Goal: Find specific page/section

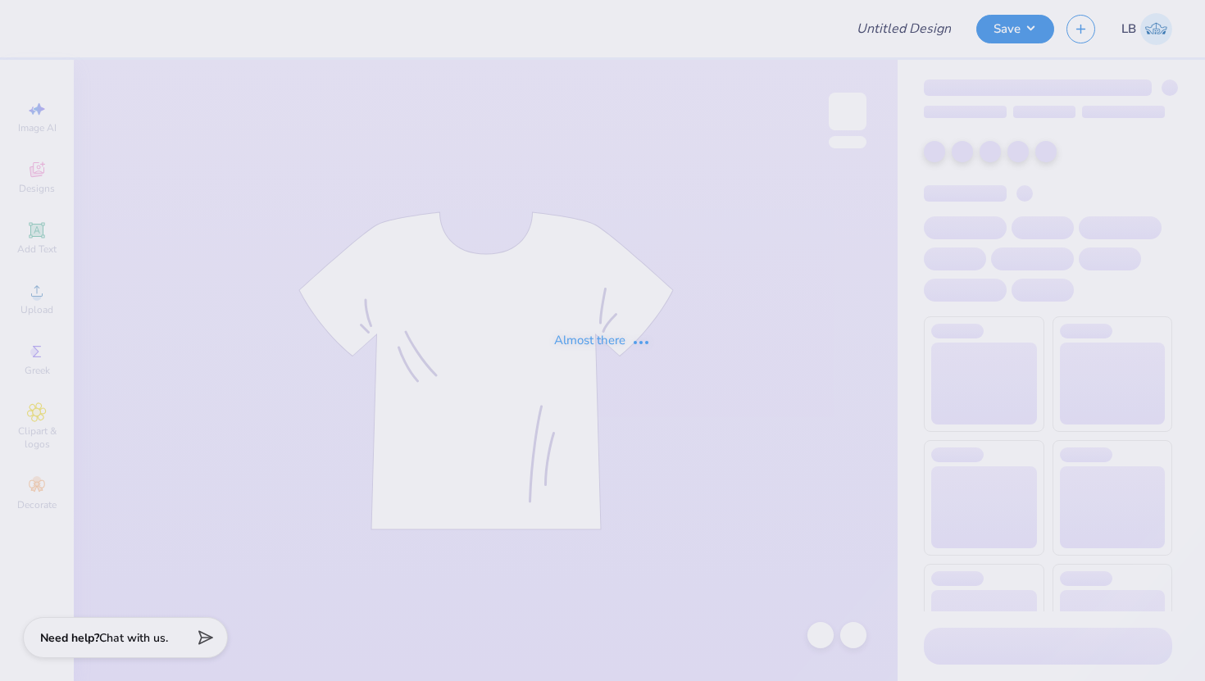
type input "Duke Licensing Sample Mock-ups"
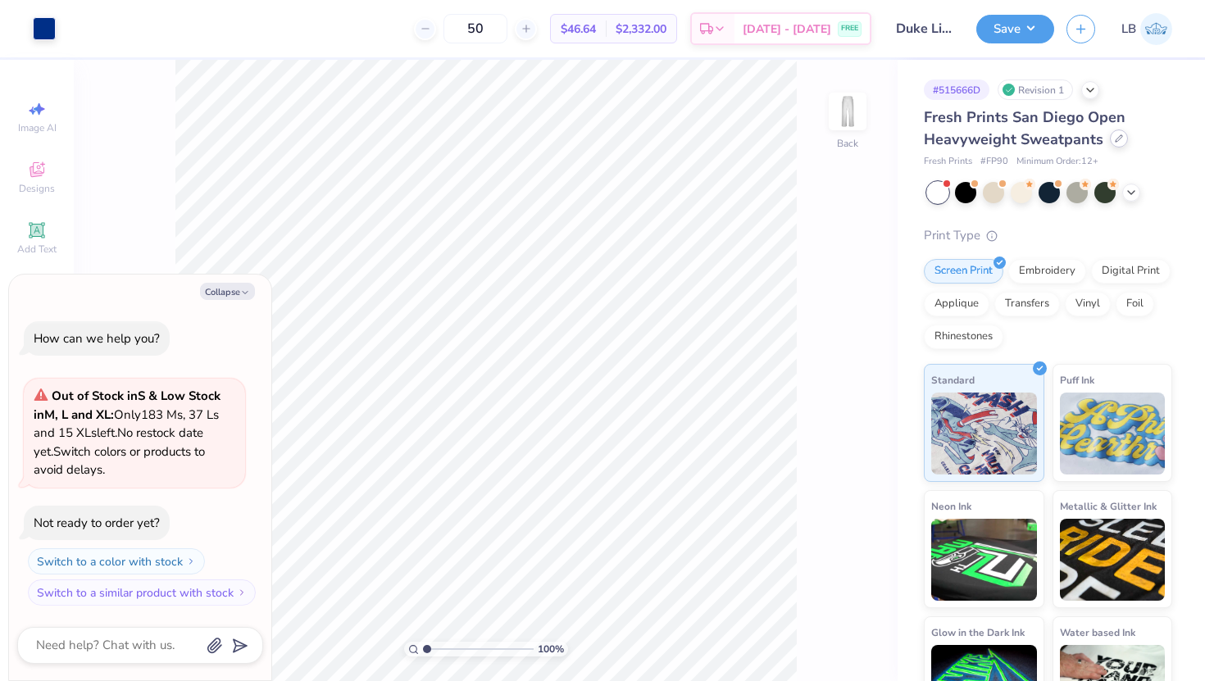
click at [1110, 138] on div at bounding box center [1119, 139] width 18 height 18
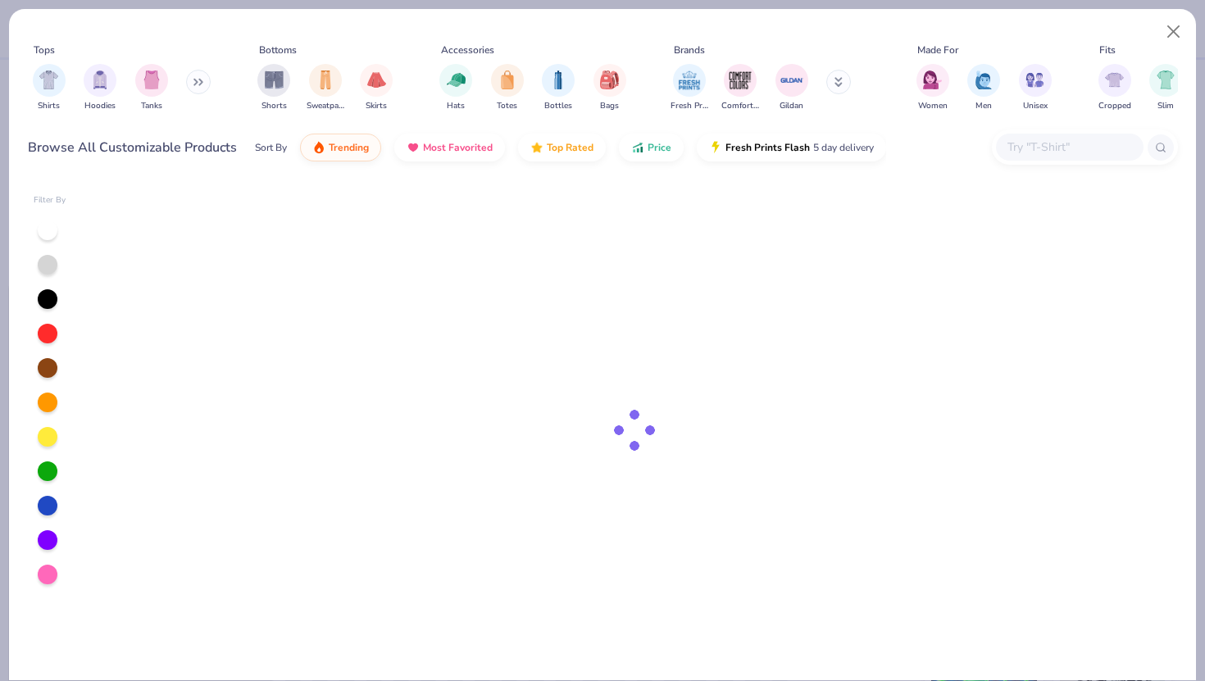
type textarea "x"
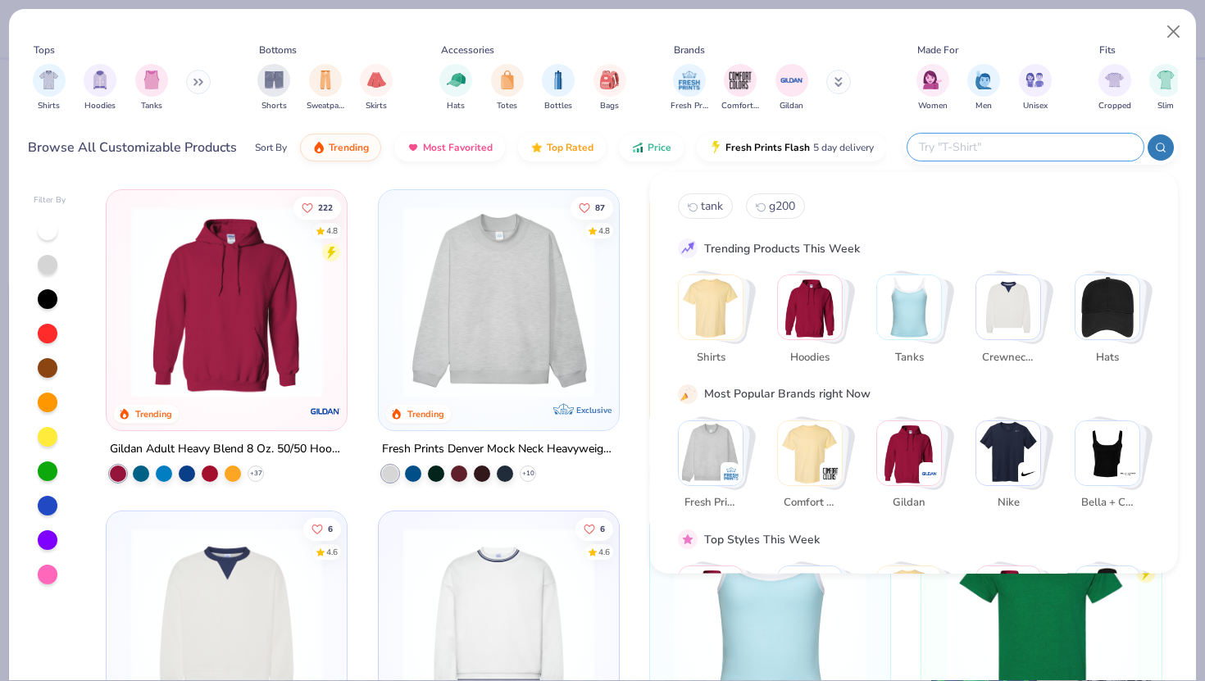
click at [1052, 143] on input "text" at bounding box center [1024, 147] width 215 height 19
type input "372"
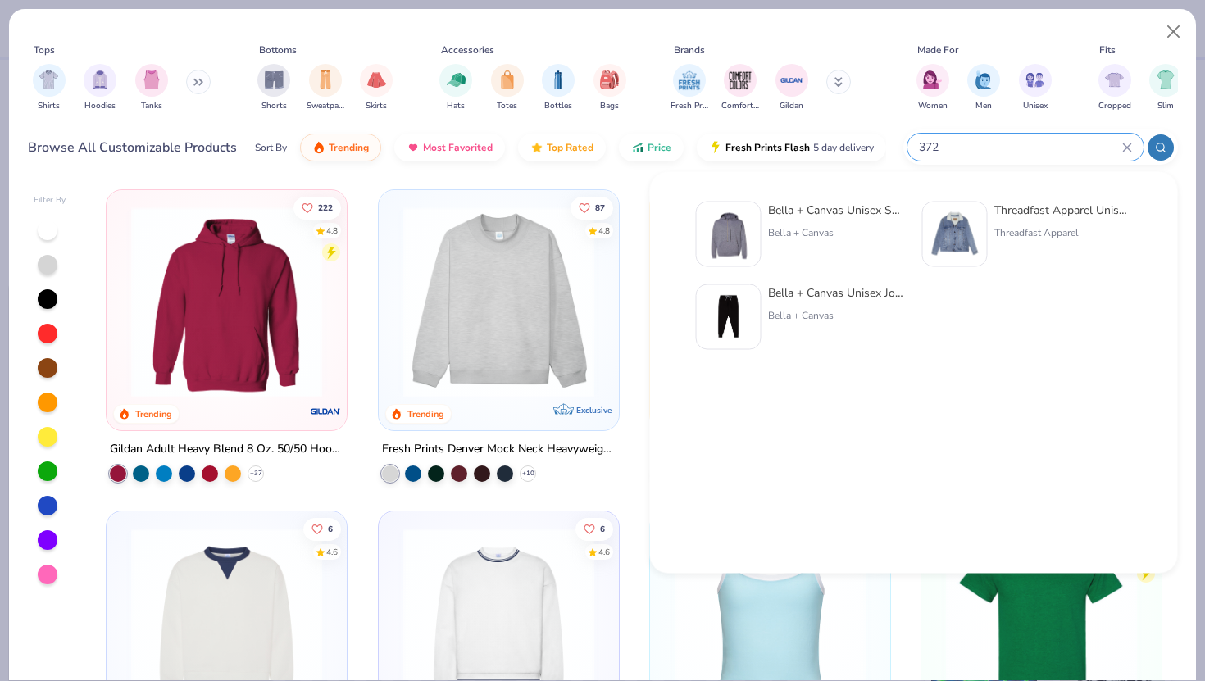
click at [1006, 157] on div "372" at bounding box center [1025, 147] width 236 height 27
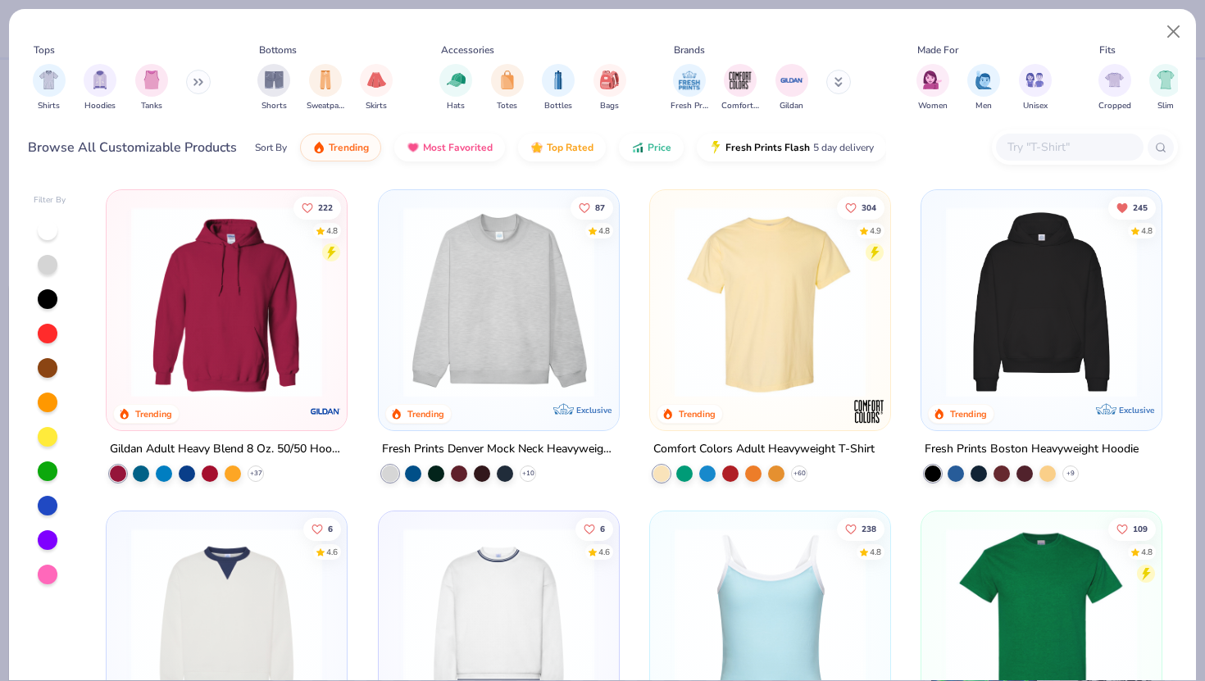
click at [1006, 157] on div at bounding box center [1070, 147] width 148 height 27
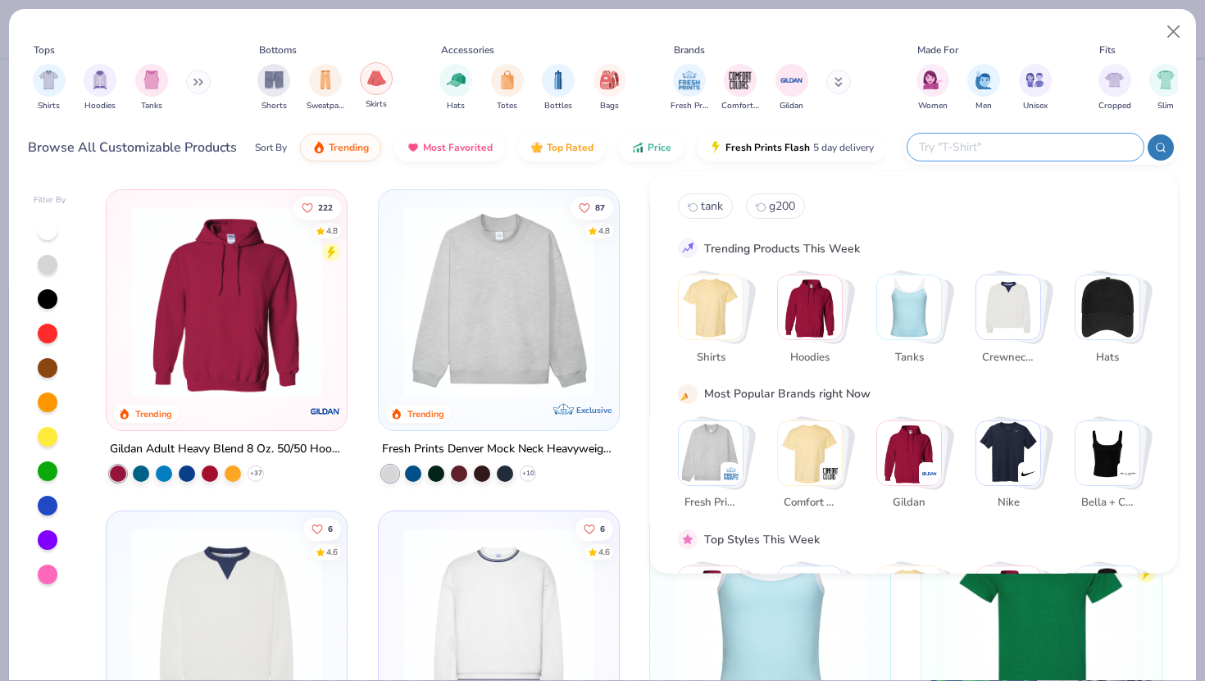
click at [364, 80] on div "filter for Skirts" at bounding box center [376, 78] width 33 height 33
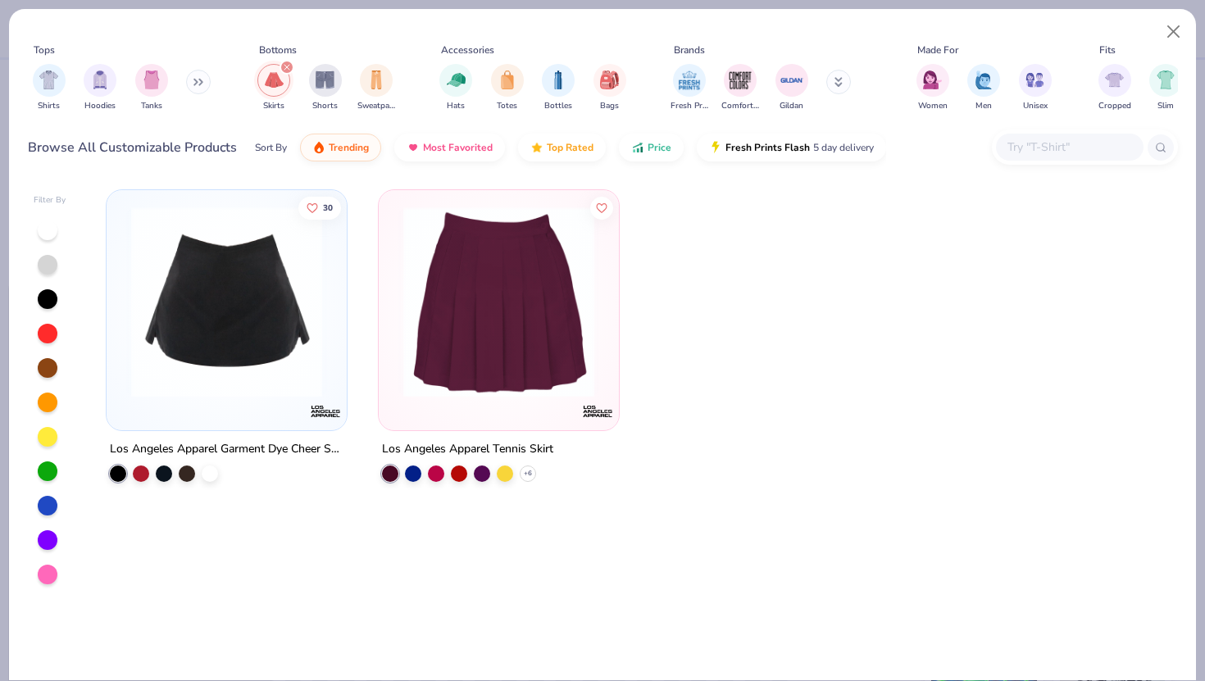
click at [288, 59] on div "Skirts Shorts Sweatpants" at bounding box center [324, 87] width 145 height 61
click at [288, 63] on div "filter for Skirts" at bounding box center [286, 67] width 15 height 15
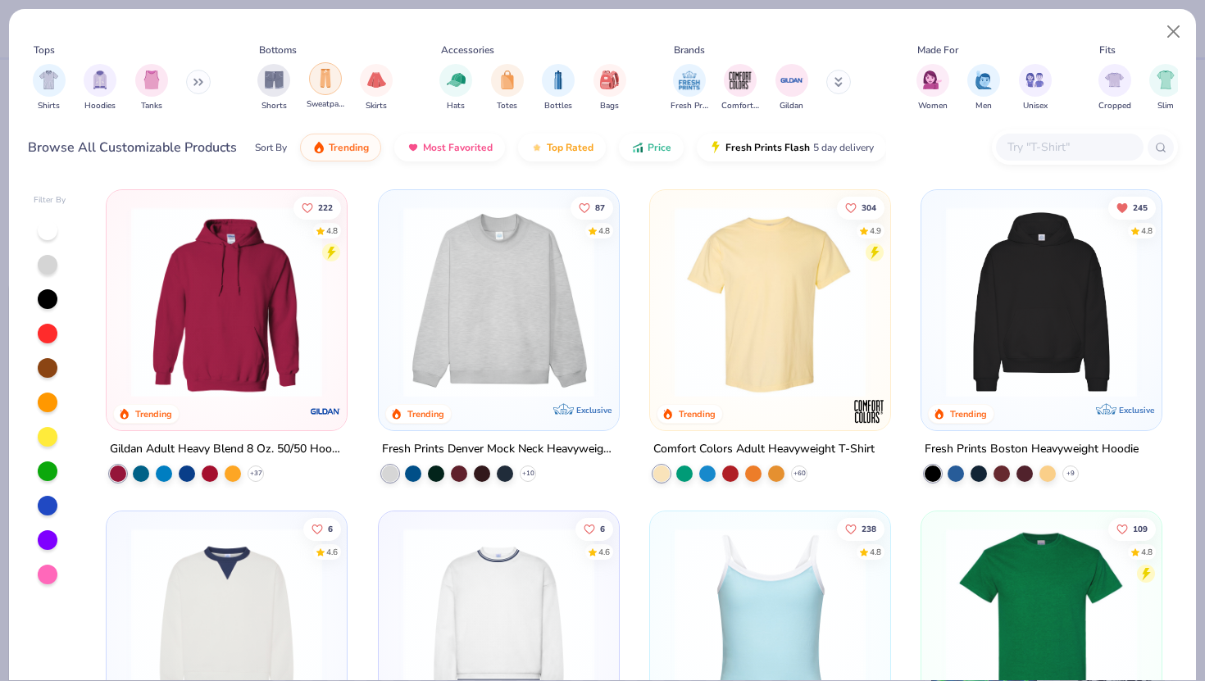
click at [318, 82] on img "filter for Sweatpants" at bounding box center [325, 78] width 18 height 19
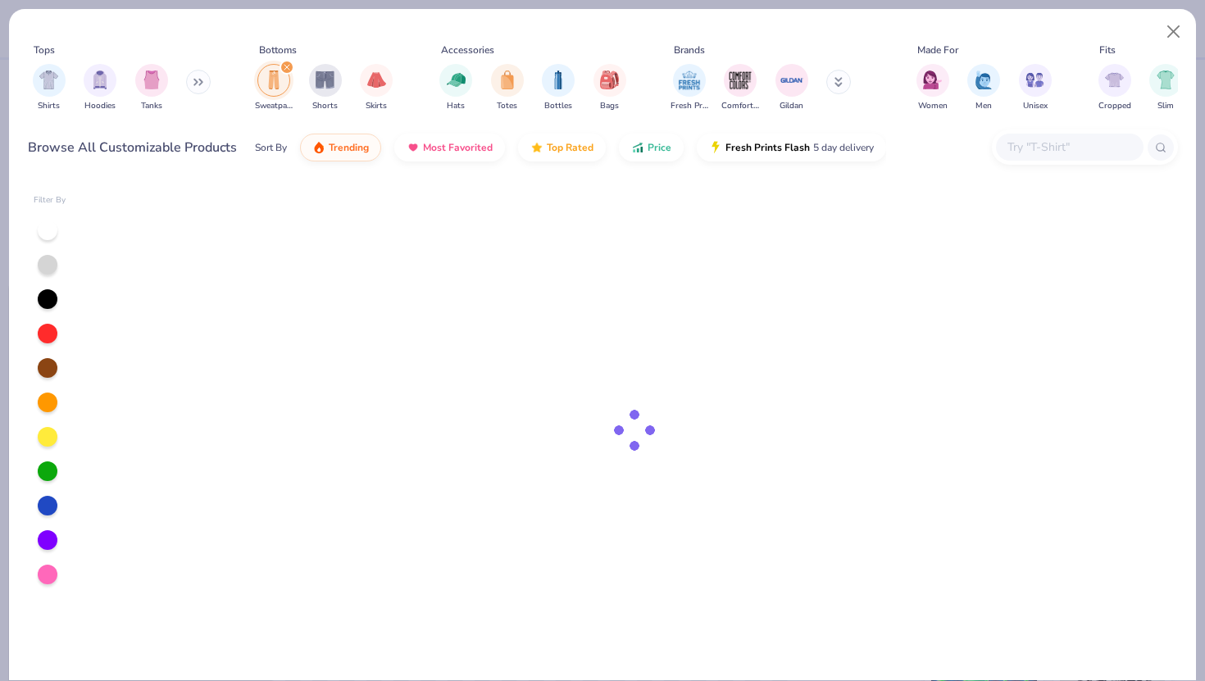
type textarea "x"
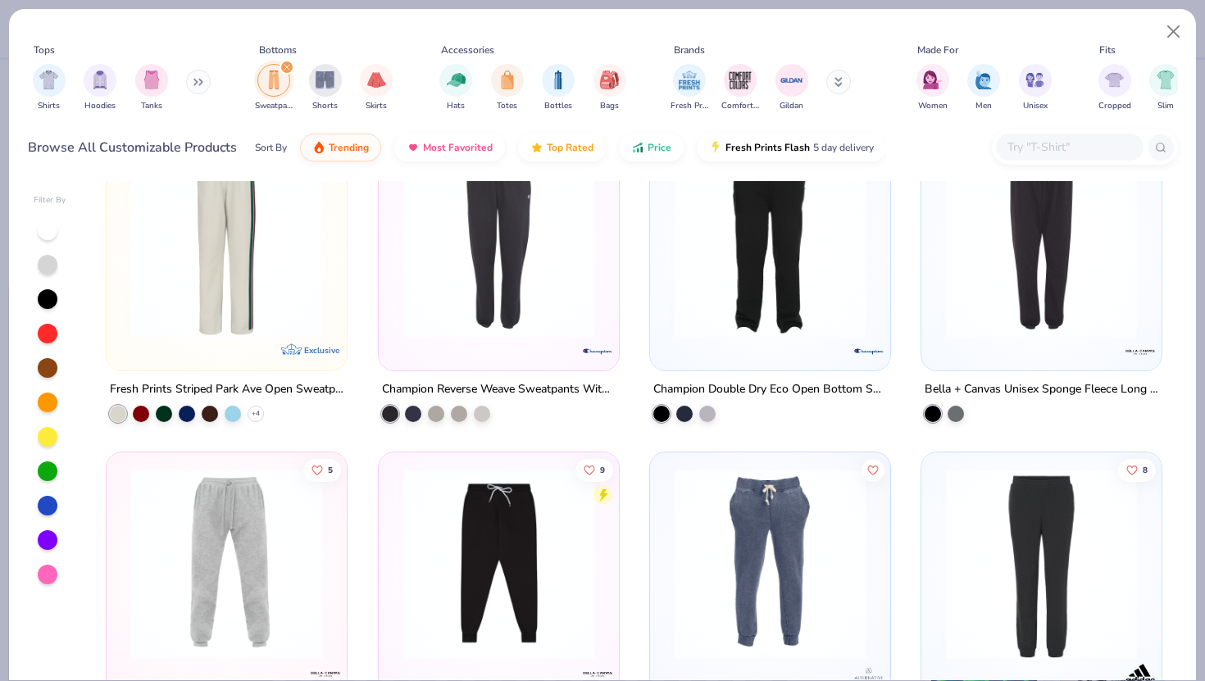
scroll to position [1758, 0]
